Goal: Task Accomplishment & Management: Use online tool/utility

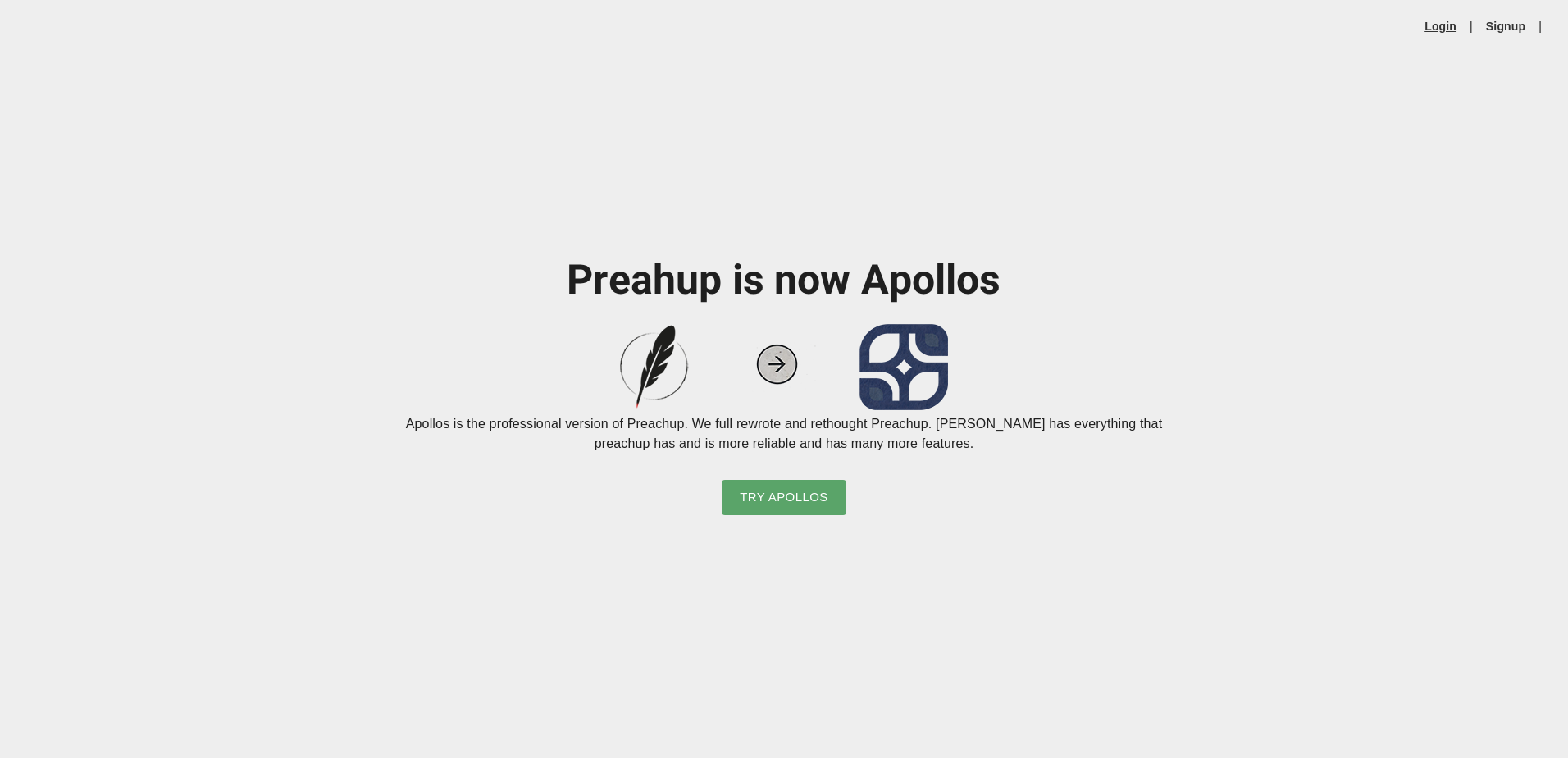
click at [1440, 22] on link "Login" at bounding box center [1440, 26] width 32 height 16
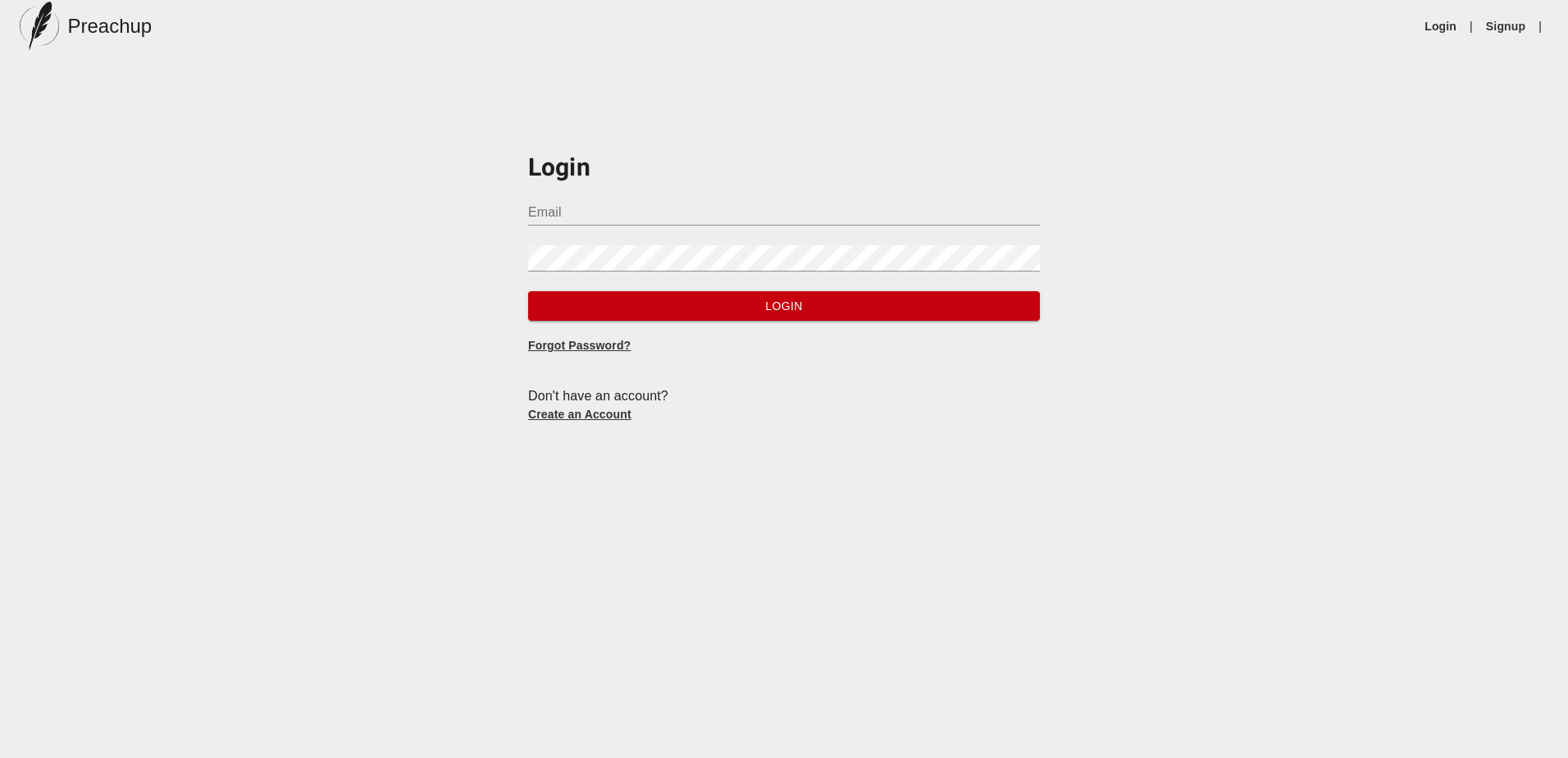
type input "[PERSON_NAME][EMAIL_ADDRESS][DOMAIN_NAME]"
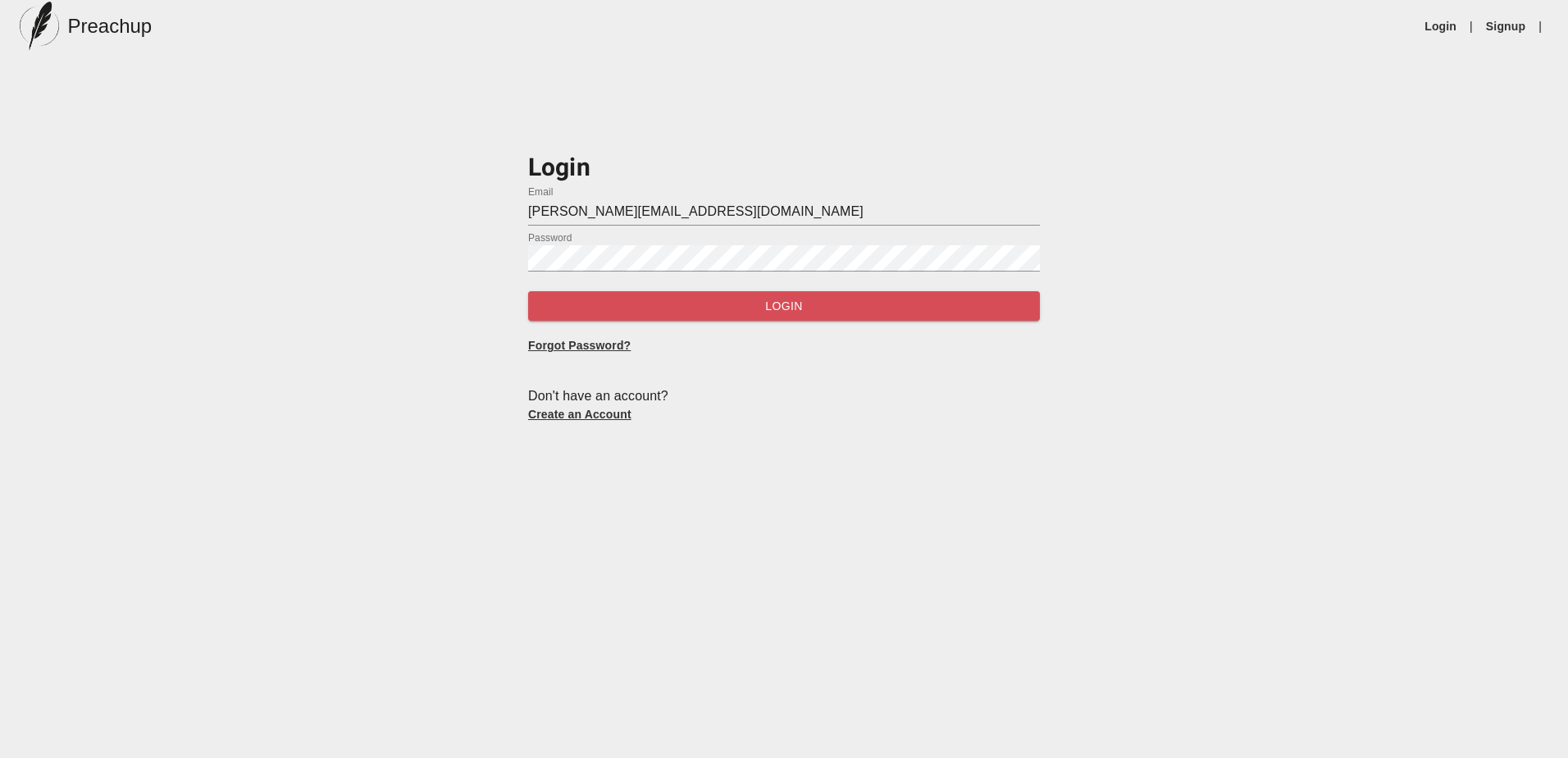
click at [701, 304] on span "Login" at bounding box center [784, 307] width 485 height 21
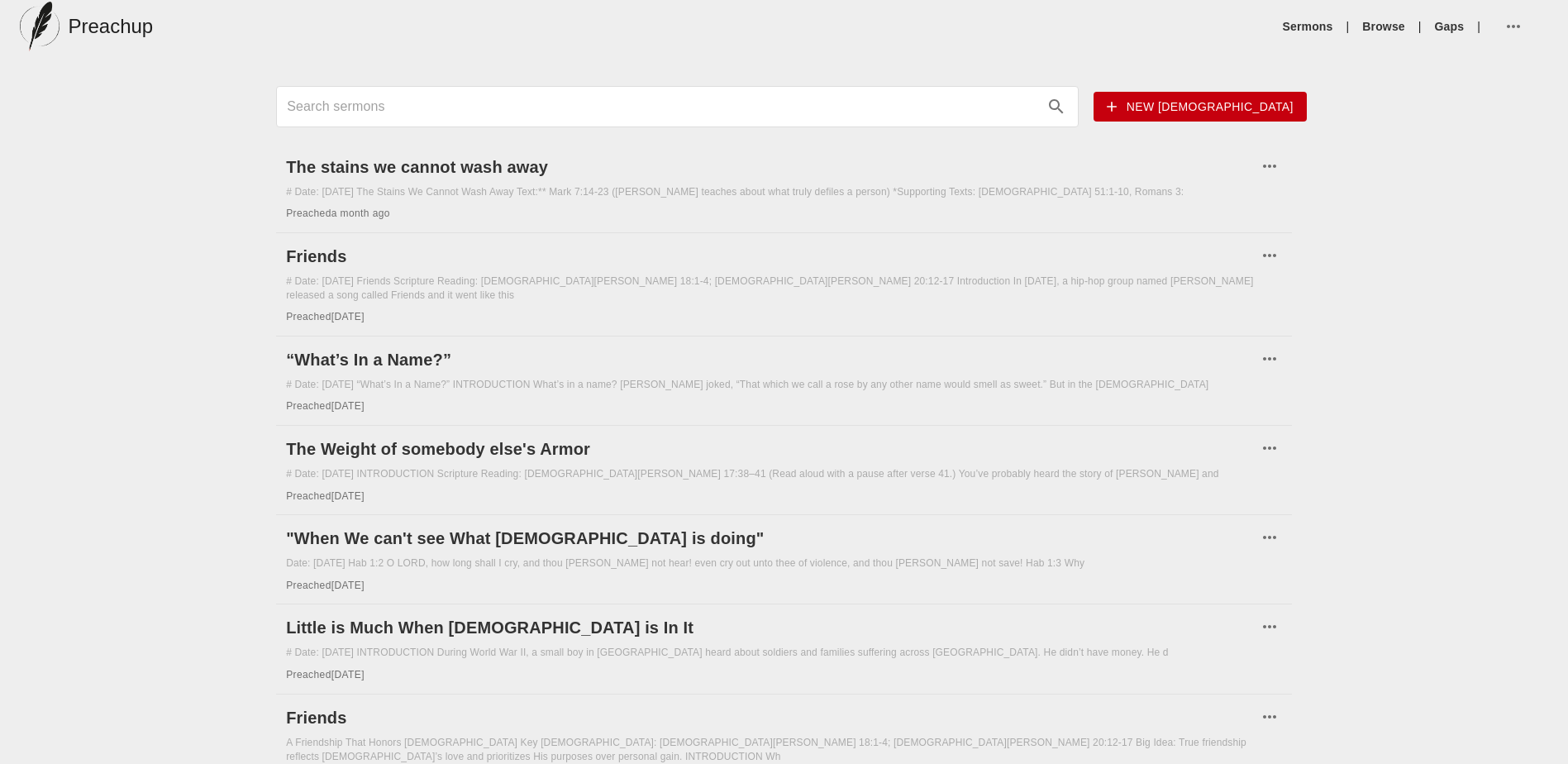
click at [1249, 108] on span "New [DEMOGRAPHIC_DATA]" at bounding box center [1200, 107] width 187 height 21
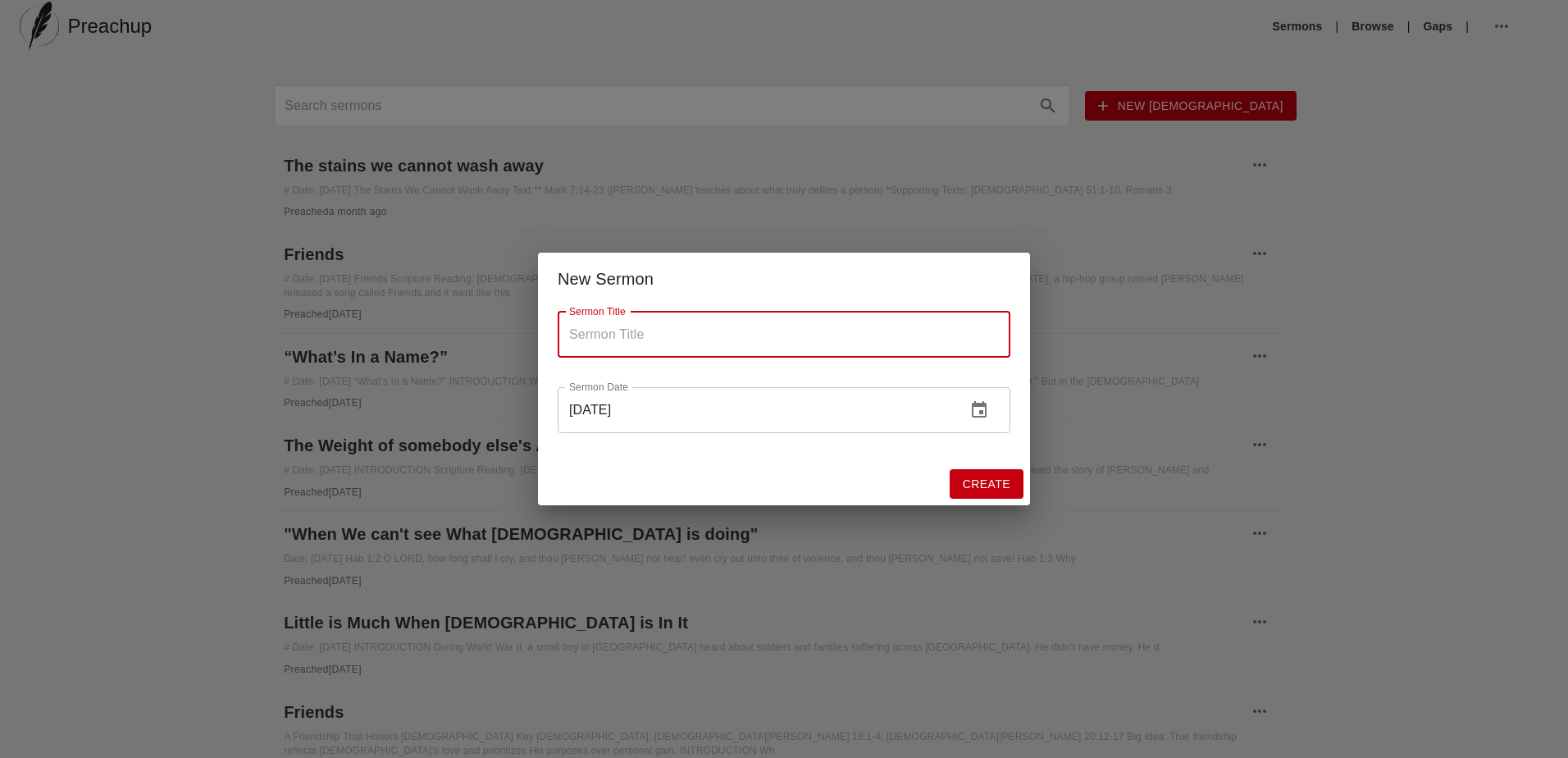
paste input "Watching Someone Else’s Plate"
type input "Watching Someone Else’s Plate"
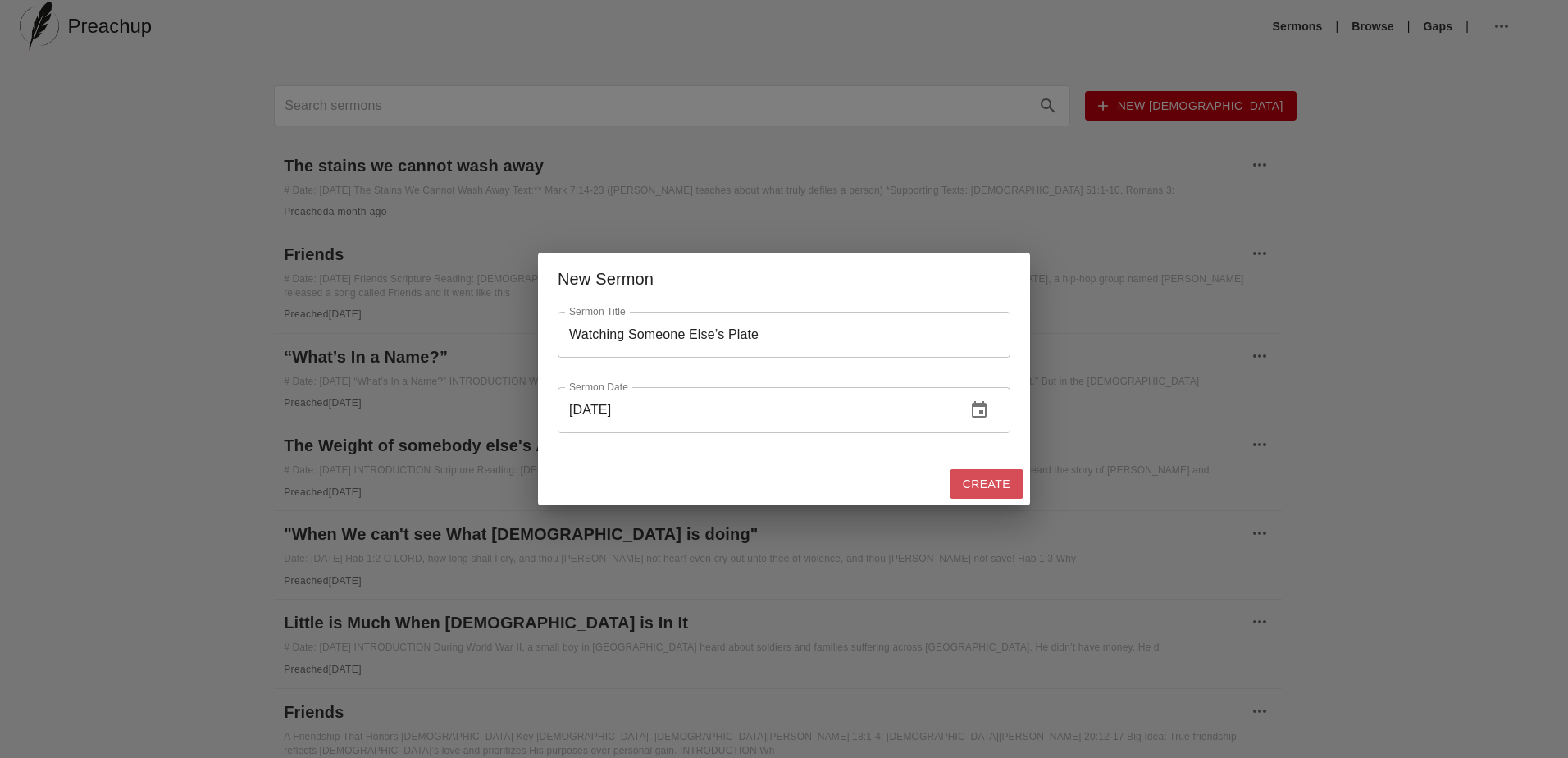
click at [991, 481] on span "Create" at bounding box center [986, 485] width 48 height 21
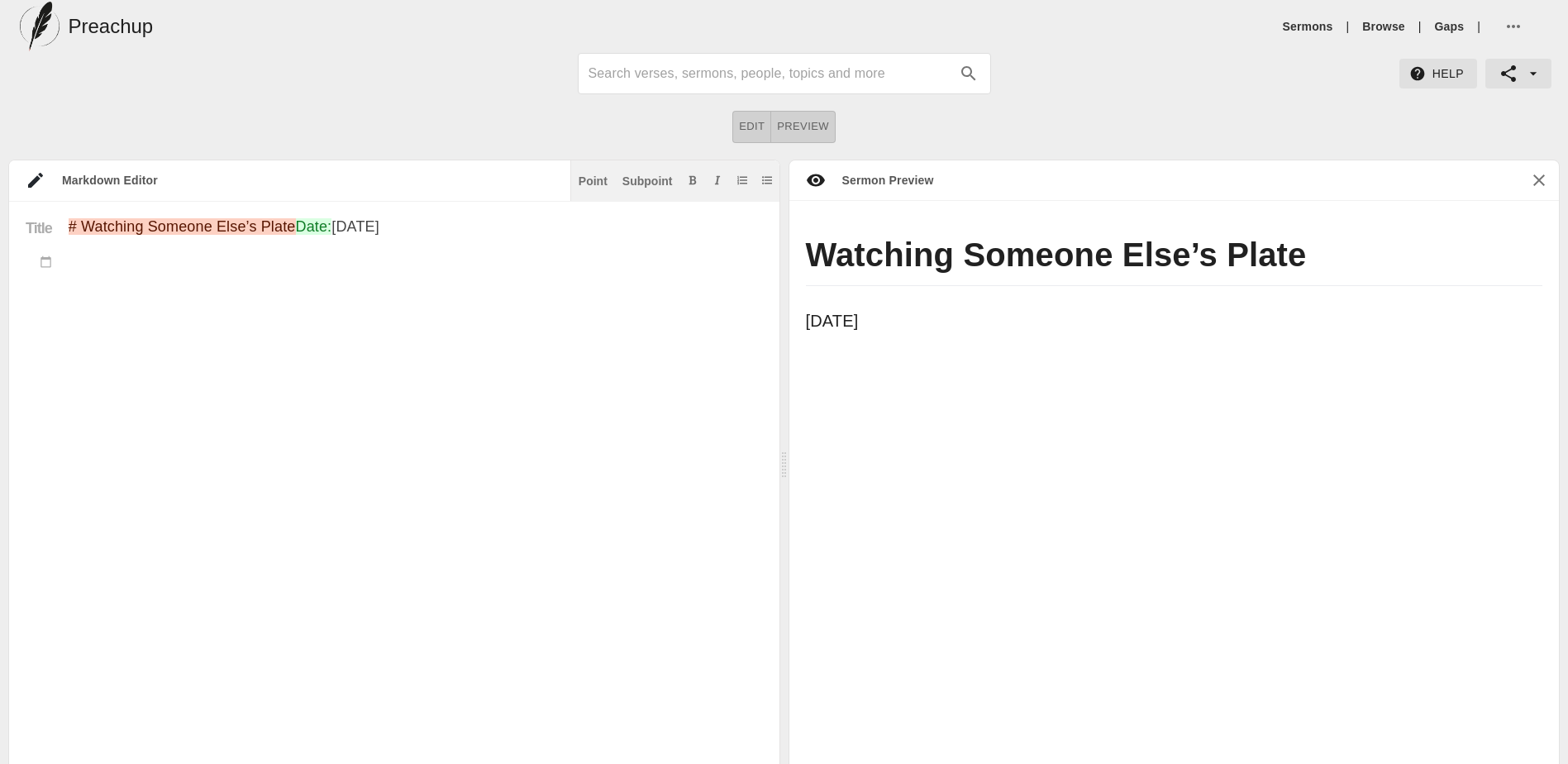
drag, startPoint x: 132, startPoint y: 351, endPoint x: 72, endPoint y: 293, distance: 83.5
paste textarea "Lor Ipsu: Dolo 05:82–96 ________________________________________ Sitametconse A…"
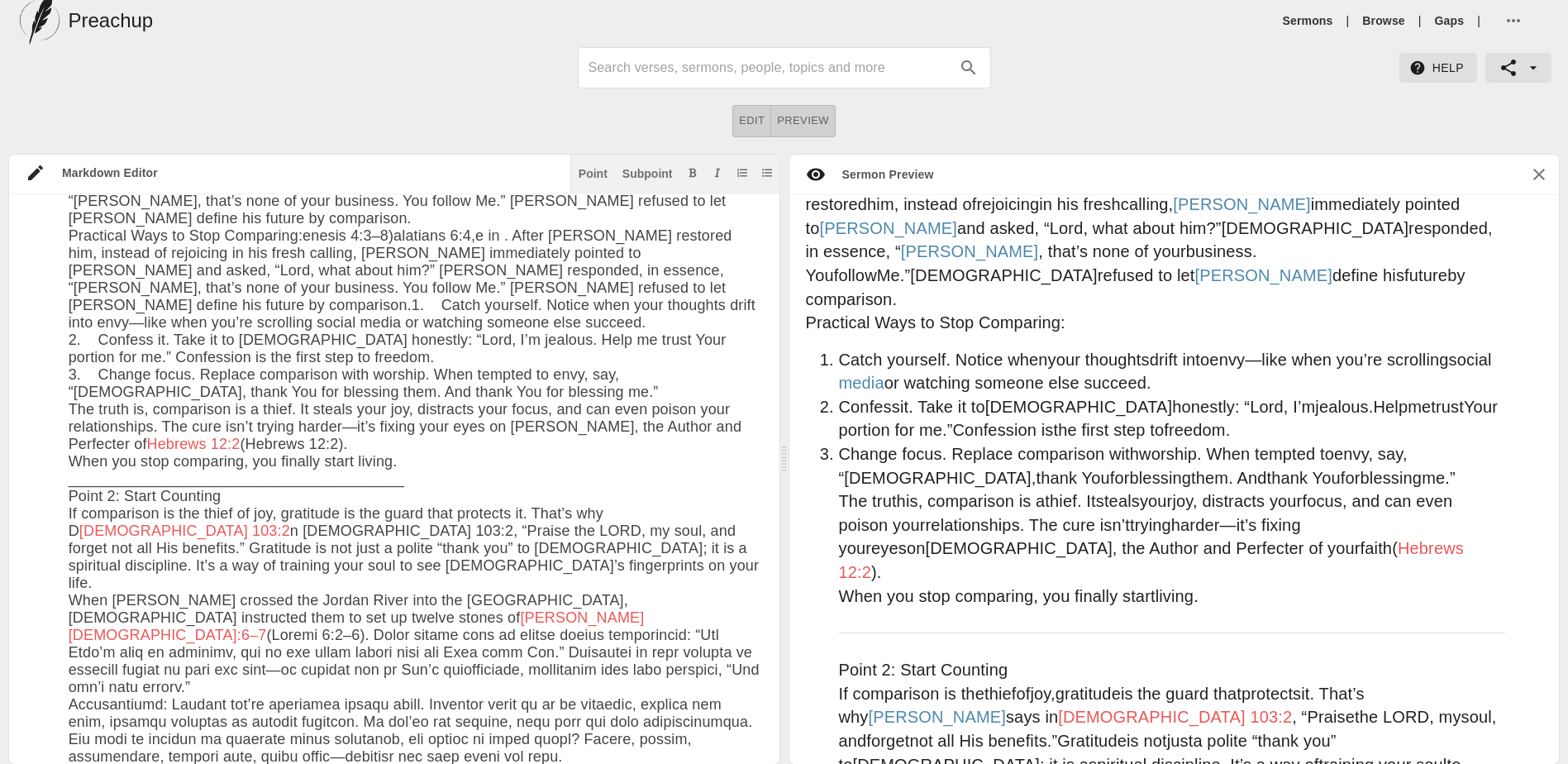
scroll to position [1086, 0]
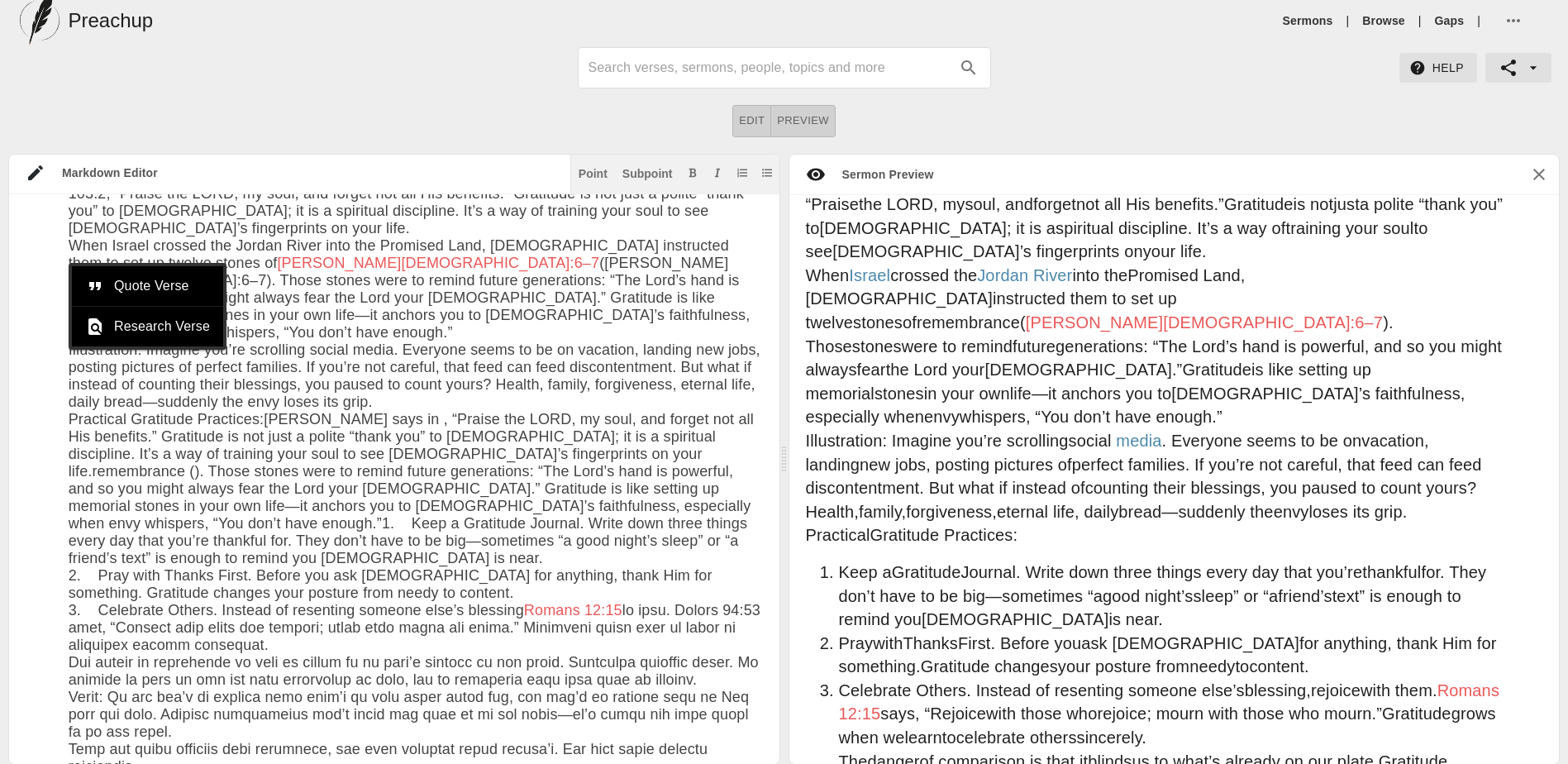
scroll to position [2028, 0]
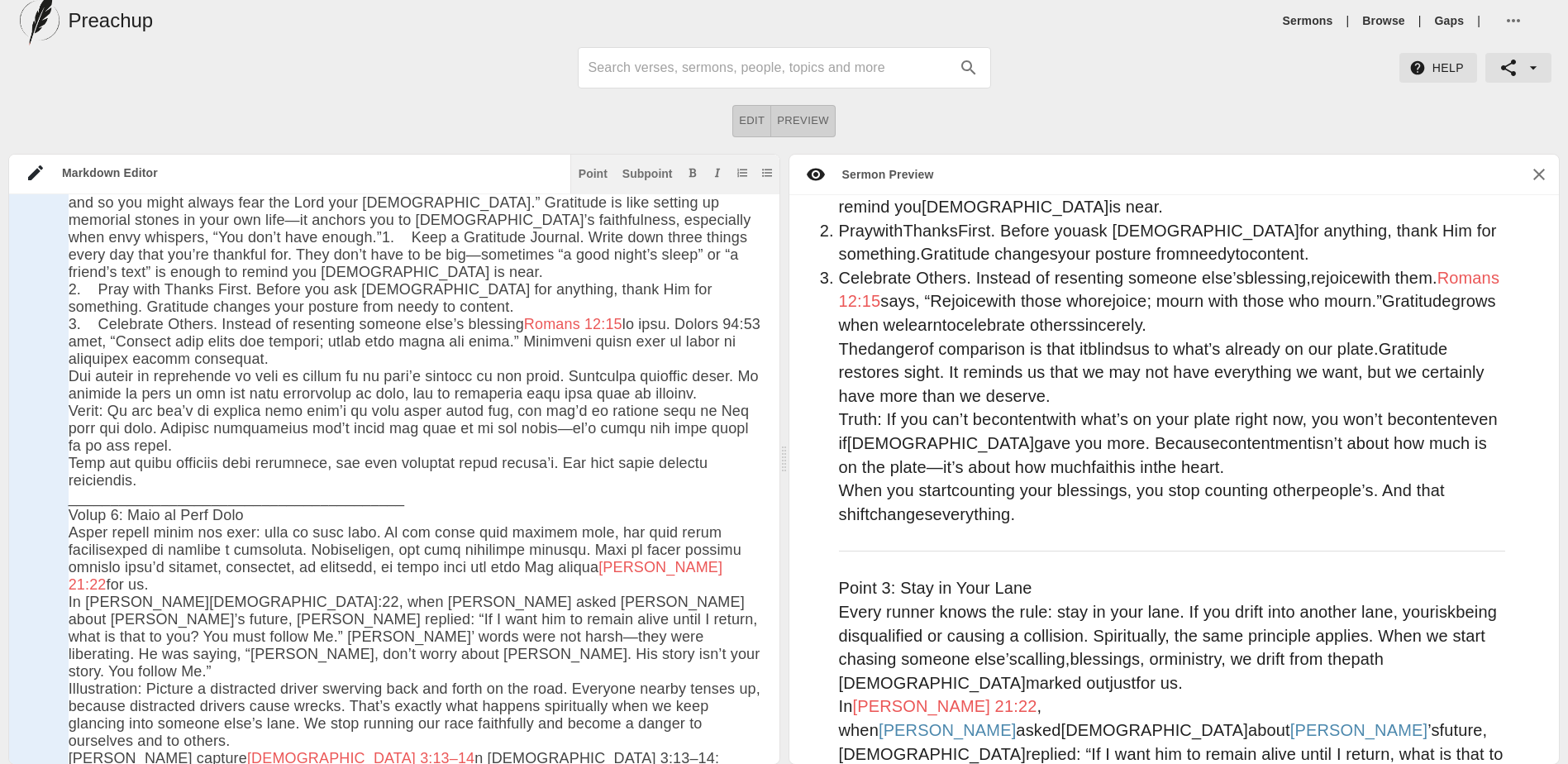
click at [63, 476] on div at bounding box center [39, 593] width 59 height 1042
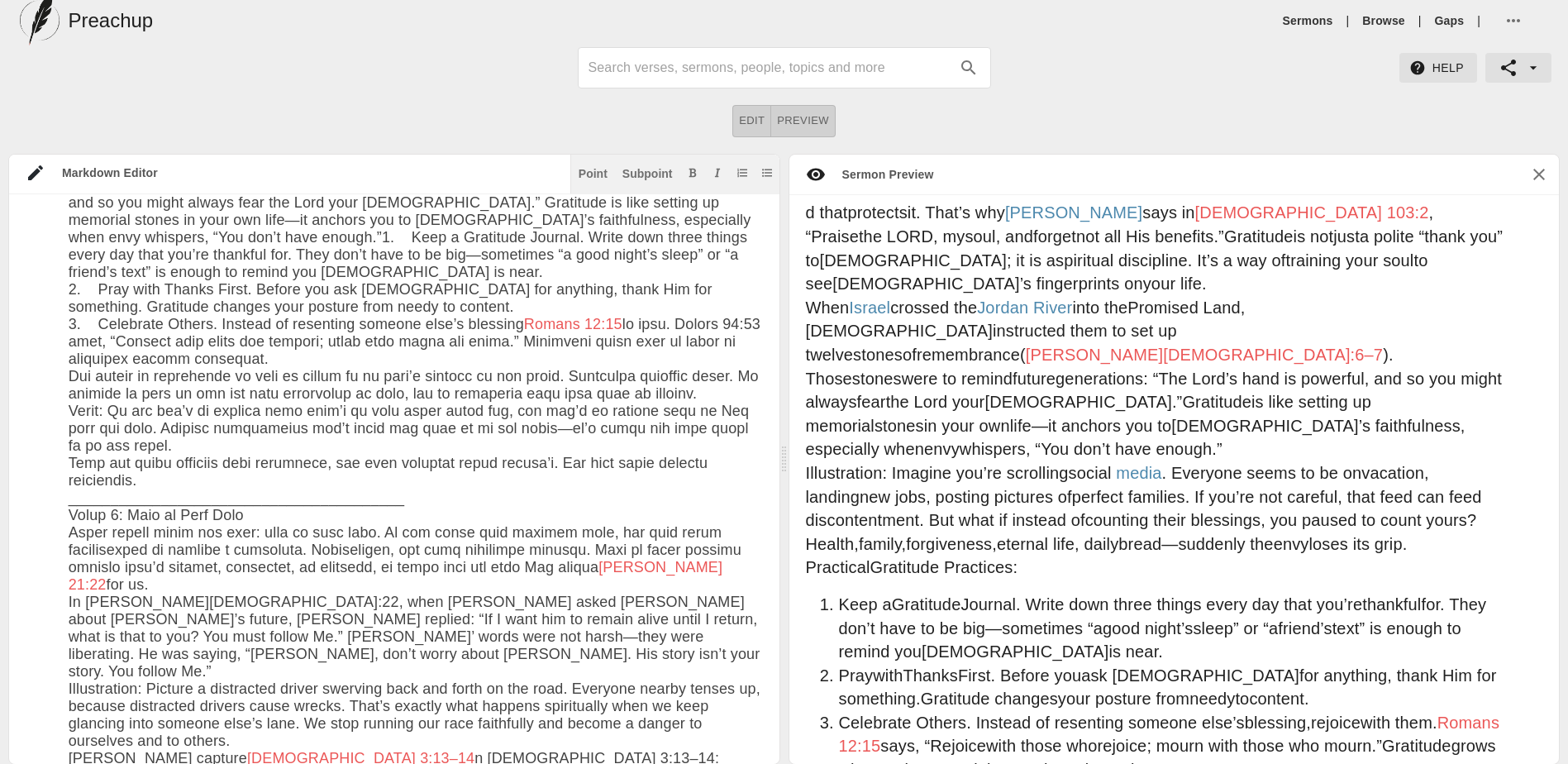
click at [70, 475] on textarea at bounding box center [416, 364] width 694 height 3118
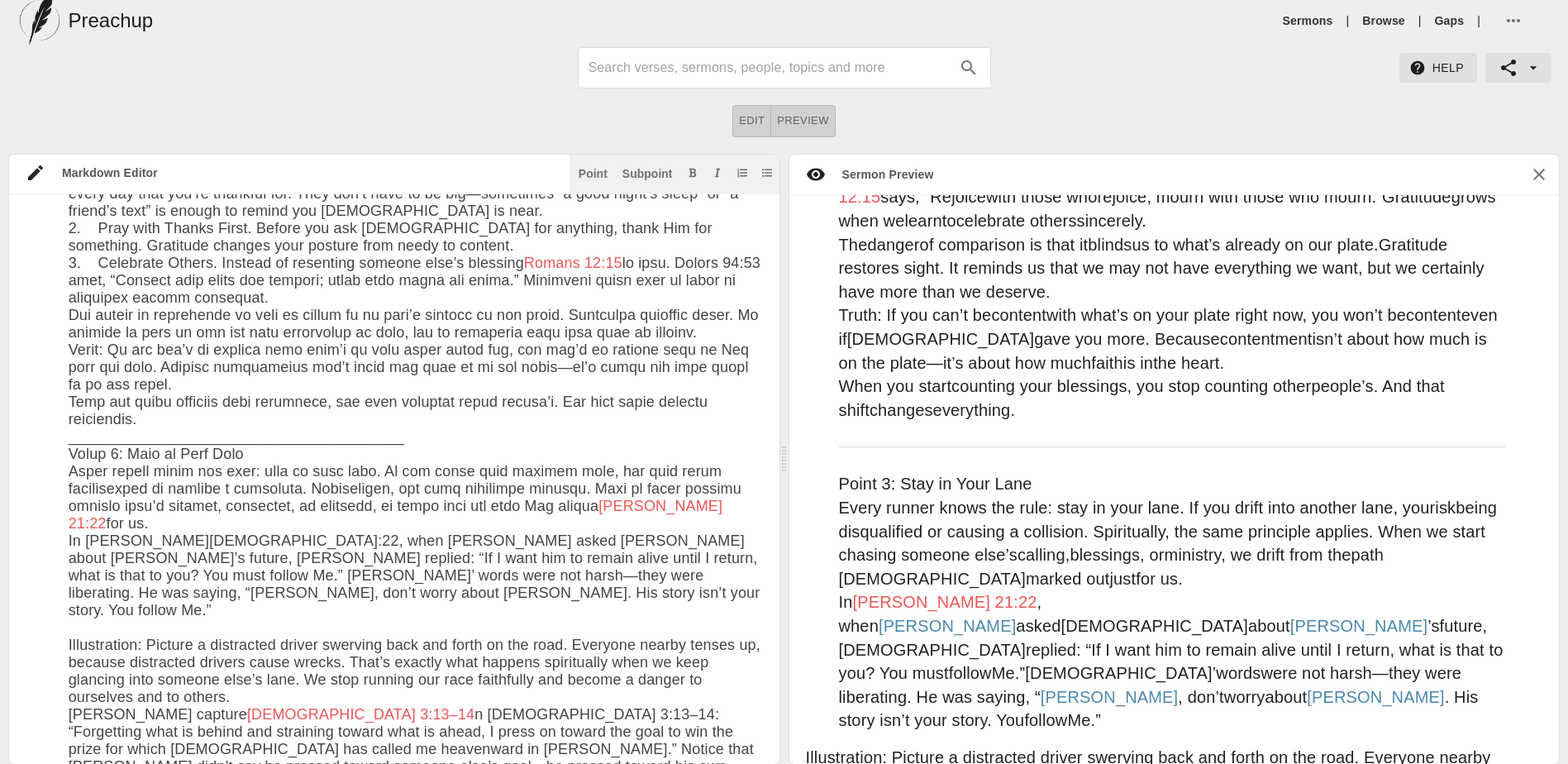
scroll to position [1469, 0]
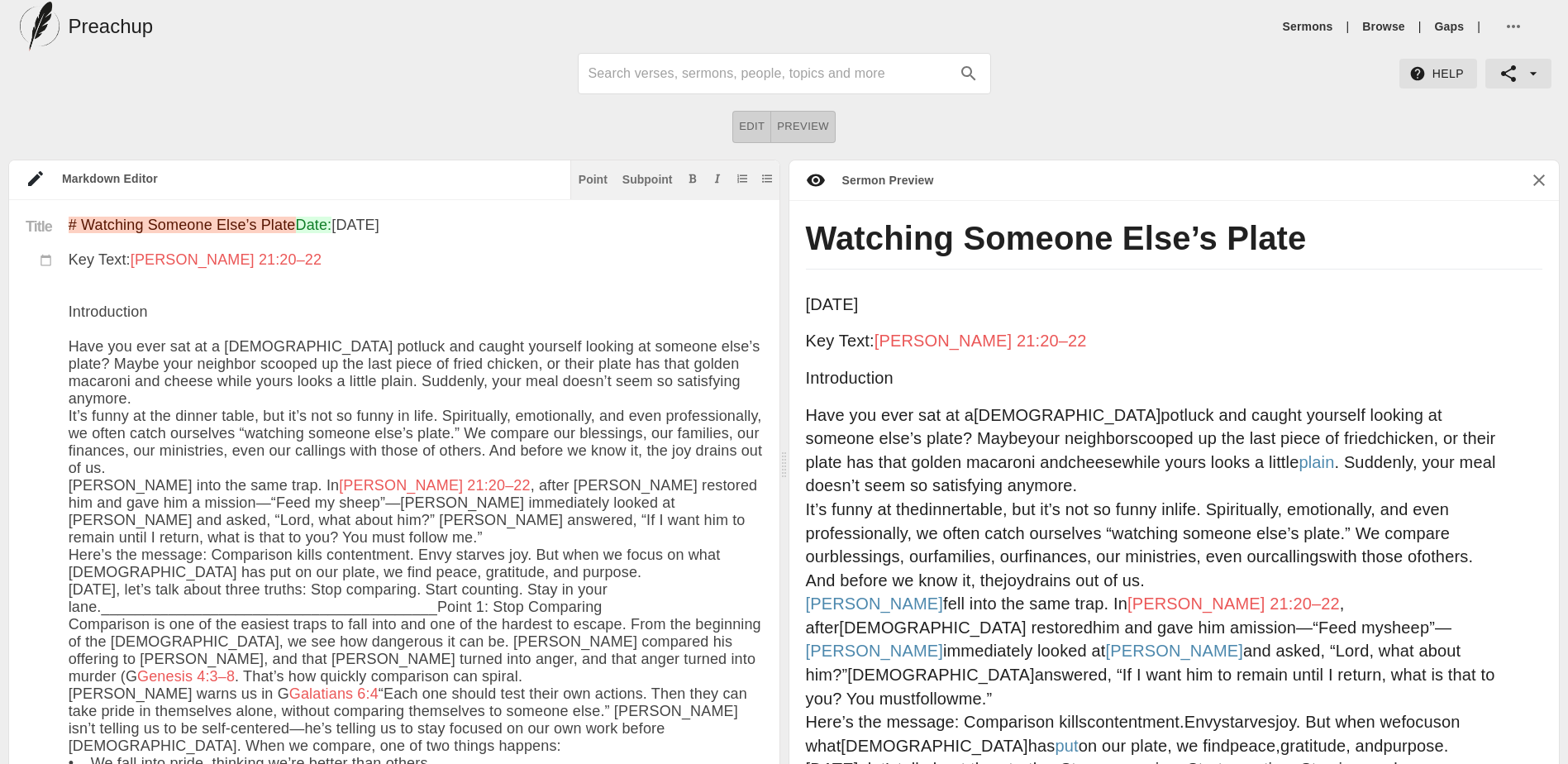
type textarea "# Loremips Dolorsi Amet’c Adipi Elit: Sed 96do 1887 Eiu Temp: Inci 98:54–31 Utl…"
click at [1522, 27] on icon "button" at bounding box center [1513, 26] width 20 height 20
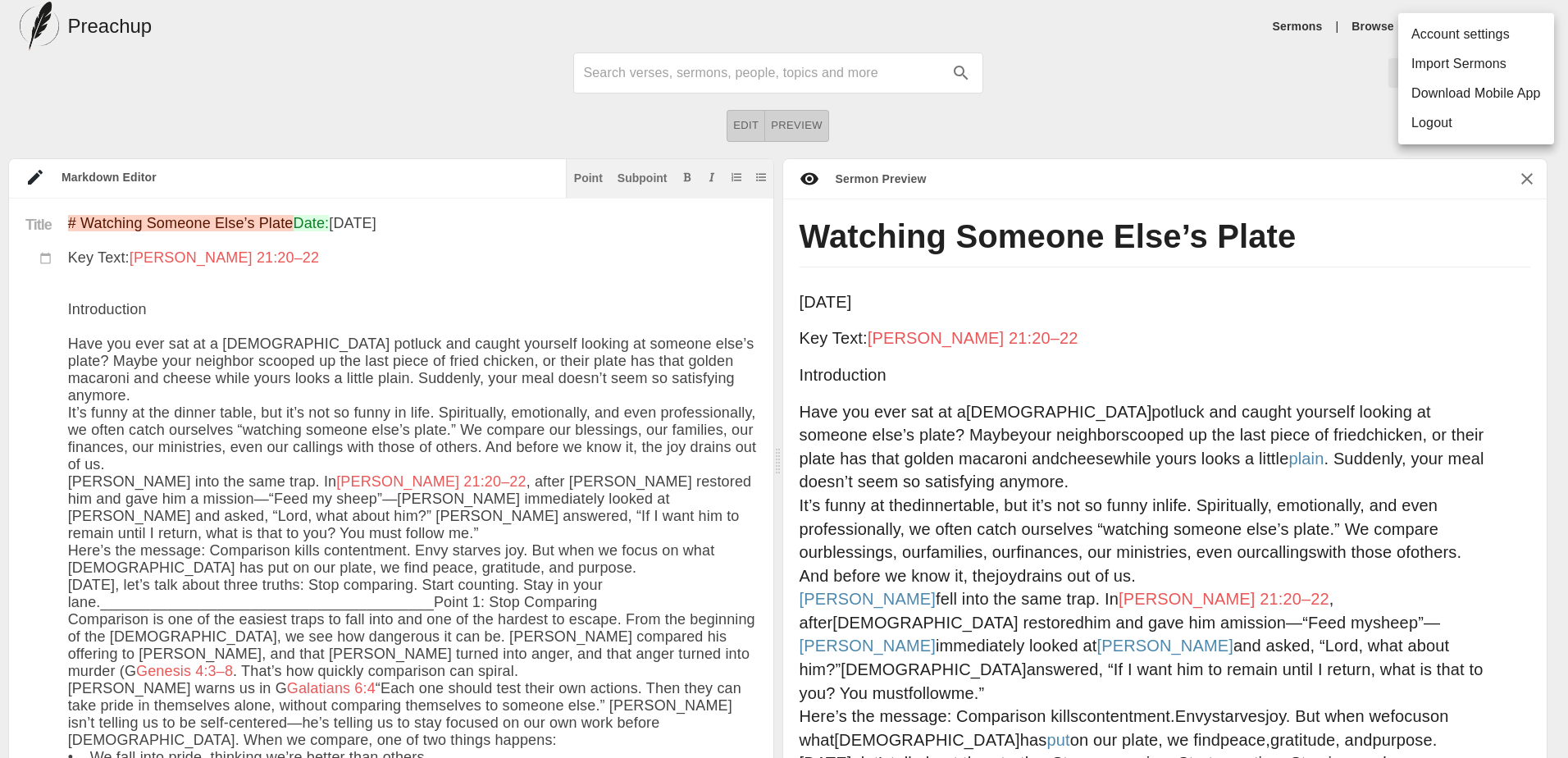
click at [1231, 96] on div at bounding box center [784, 379] width 1568 height 758
